Goal: Task Accomplishment & Management: Use online tool/utility

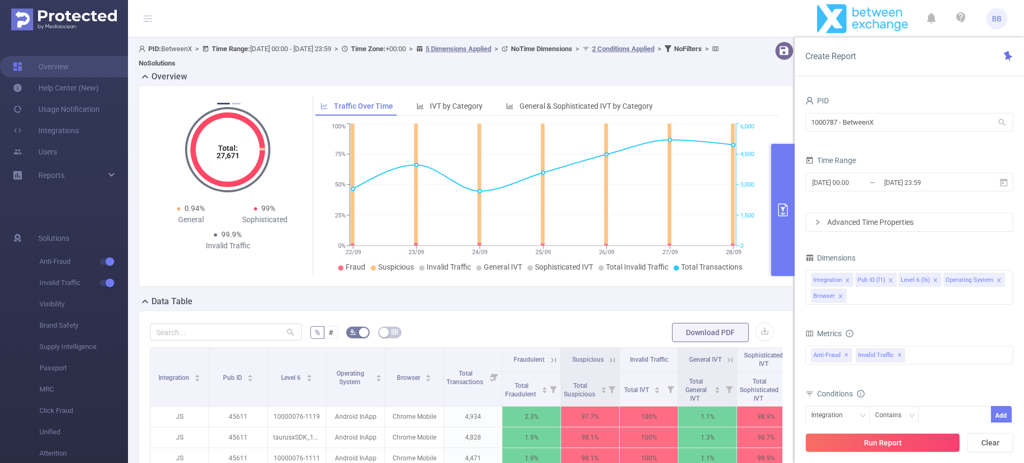
scroll to position [143, 0]
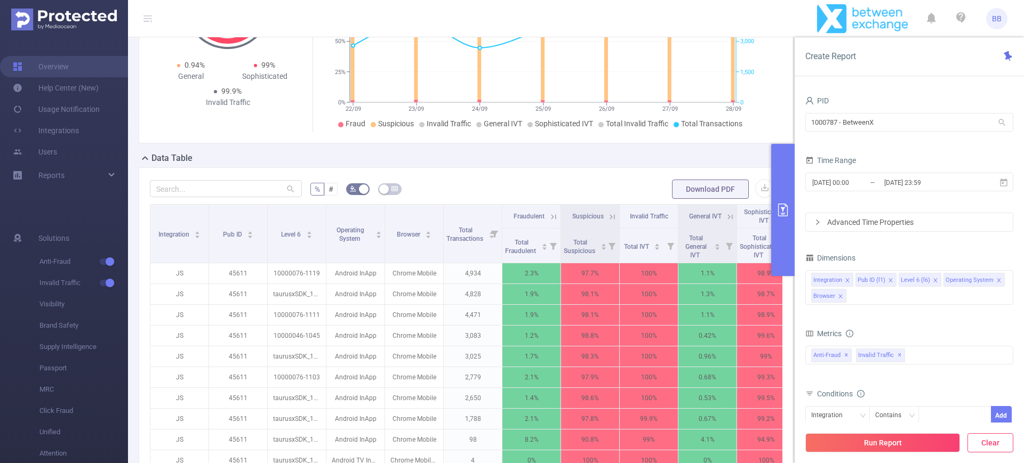
click at [1002, 447] on button "Clear" at bounding box center [990, 443] width 46 height 19
type input "[DATE] 09:00"
type input "[DATE] 09:59"
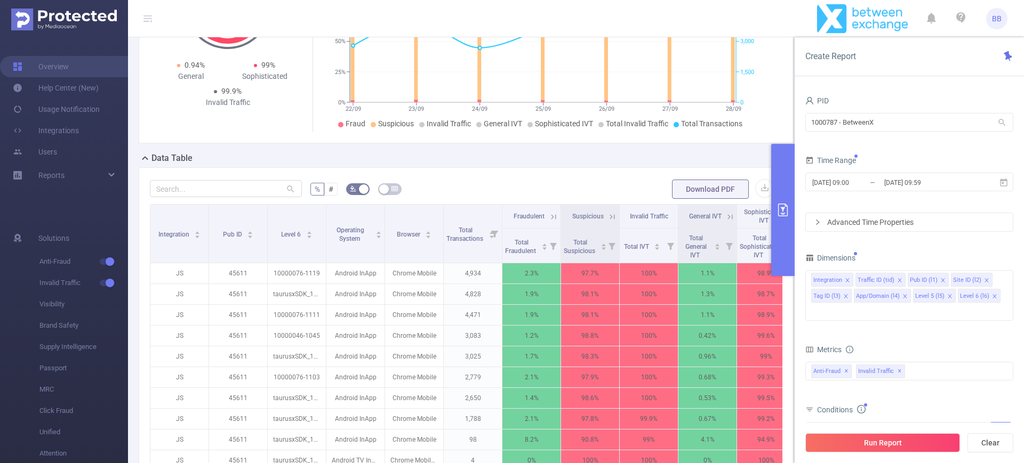
click at [665, 152] on div "Data Table" at bounding box center [470, 159] width 663 height 15
click at [682, 148] on div "Total: 27,671 Total: 27,671 1.9% Fraudulent 98.1% Suspicious 100% Invalid Traff…" at bounding box center [465, 47] width 663 height 210
click at [613, 216] on icon at bounding box center [612, 217] width 10 height 10
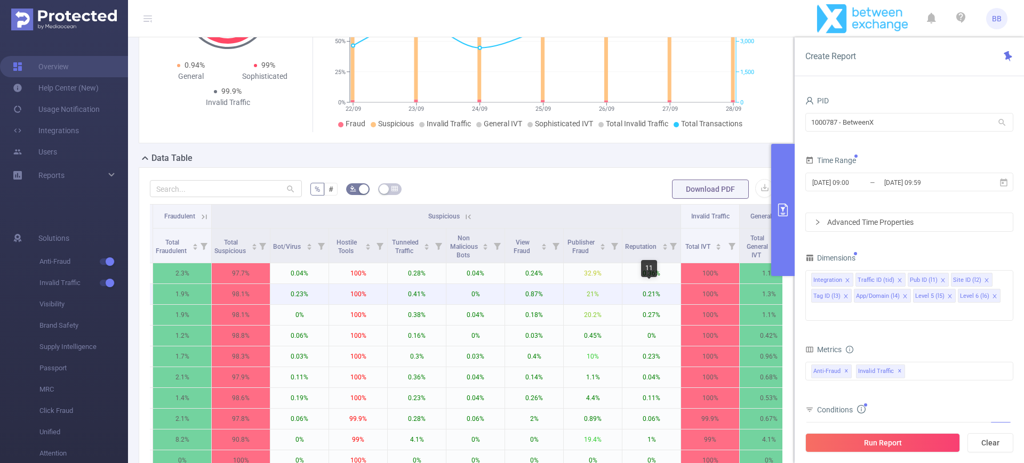
scroll to position [0, 495]
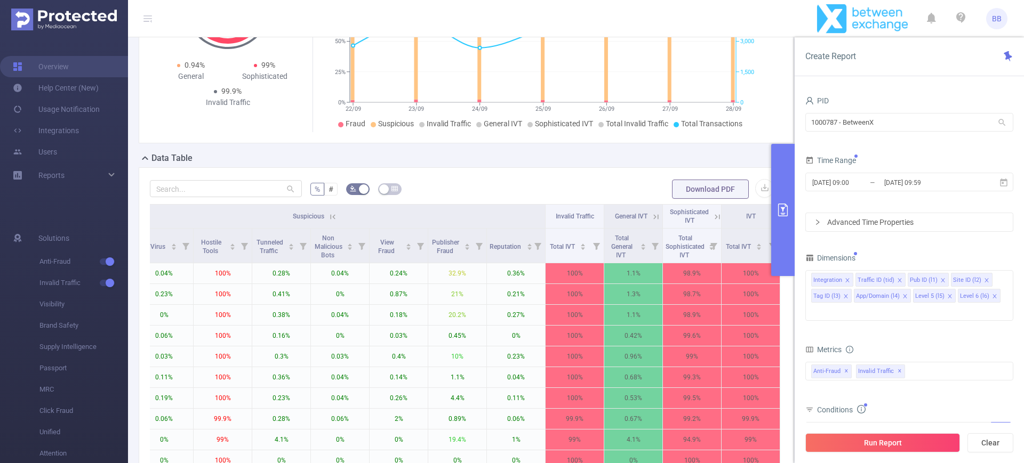
click at [328, 220] on icon at bounding box center [333, 217] width 10 height 10
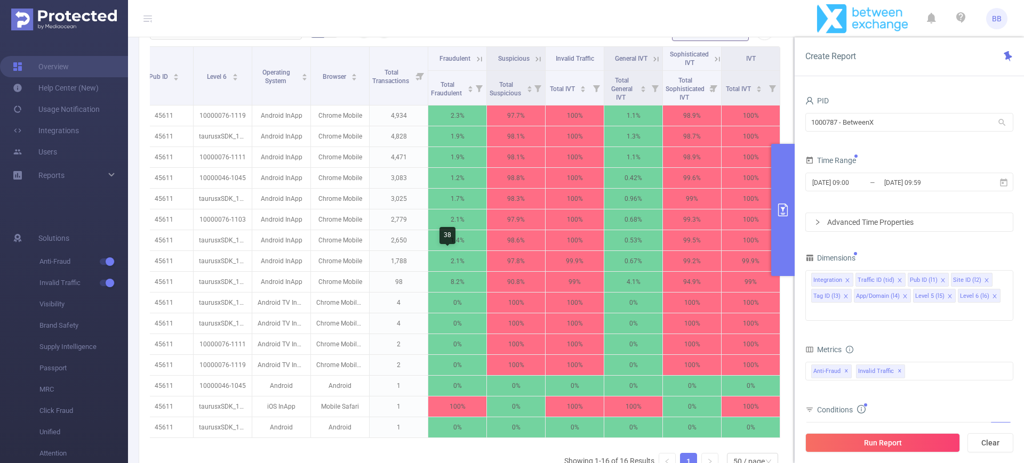
scroll to position [295, 0]
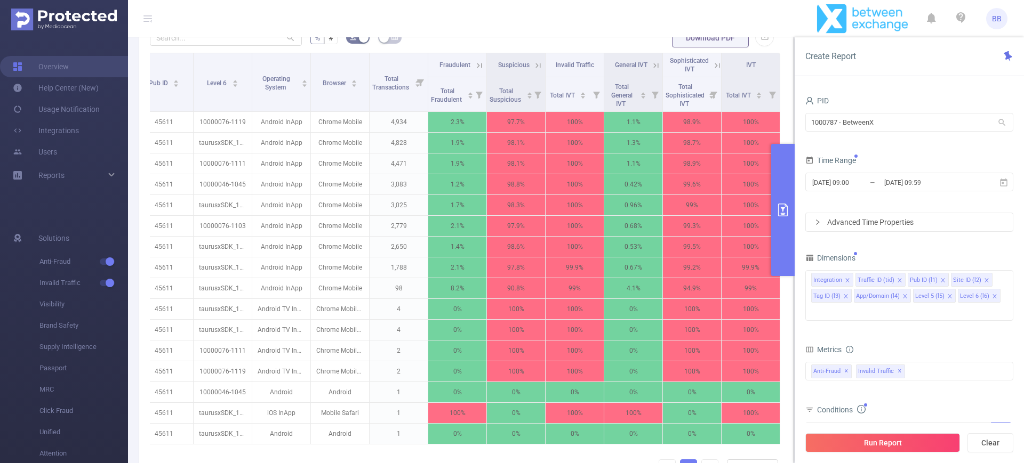
click at [533, 63] on icon at bounding box center [538, 66] width 10 height 10
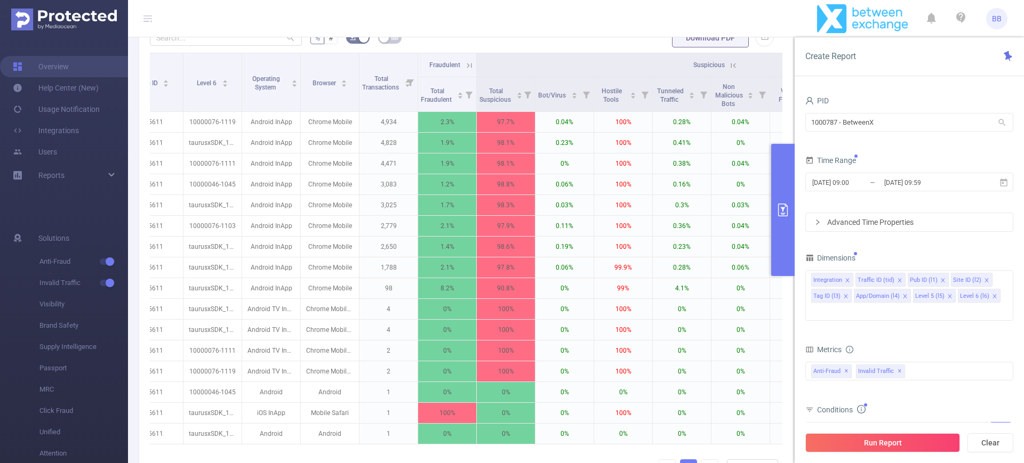
click at [731, 69] on icon at bounding box center [733, 66] width 10 height 10
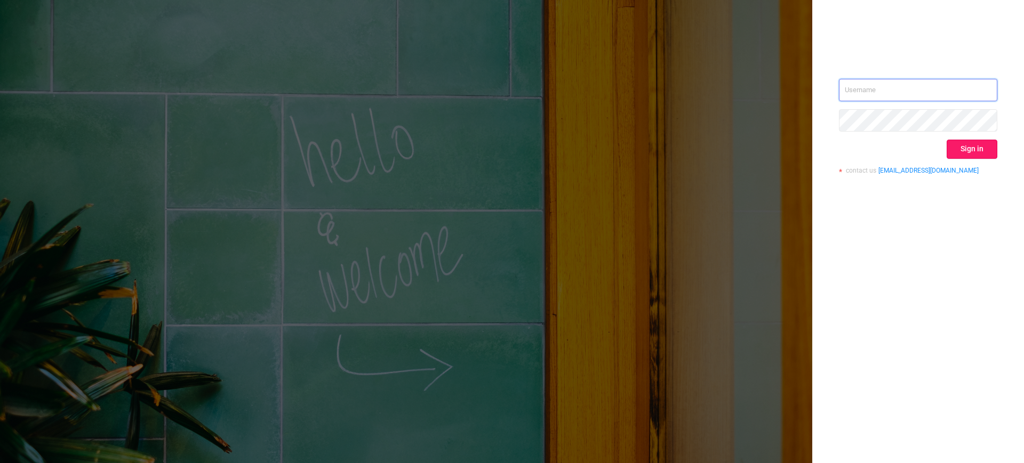
type input "[EMAIL_ADDRESS][DOMAIN_NAME]"
click at [961, 142] on button "Sign in" at bounding box center [971, 149] width 51 height 19
